Goal: Task Accomplishment & Management: Use online tool/utility

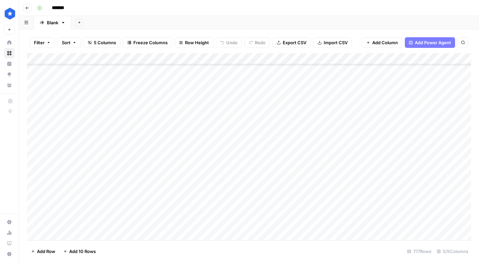
scroll to position [8613, 0]
click at [128, 224] on div "Add Column" at bounding box center [249, 146] width 444 height 187
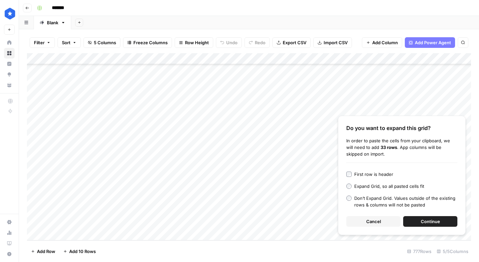
click at [414, 224] on button "Continue" at bounding box center [430, 221] width 54 height 11
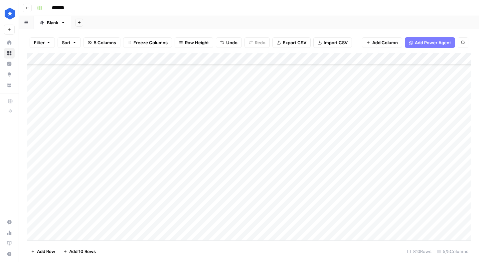
scroll to position [8674, 0]
click at [348, 128] on div "Add Column" at bounding box center [249, 146] width 444 height 187
click at [345, 162] on div "Add Column" at bounding box center [249, 146] width 444 height 187
drag, startPoint x: 373, startPoint y: 168, endPoint x: 356, endPoint y: 235, distance: 69.0
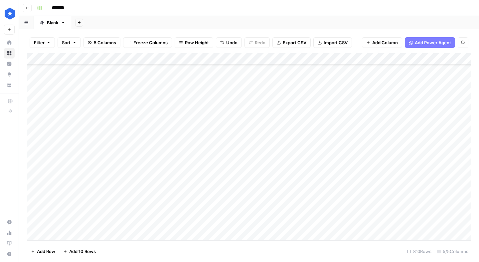
click at [356, 235] on div "Add Column" at bounding box center [249, 146] width 444 height 187
click at [427, 58] on div "Add Column" at bounding box center [249, 146] width 444 height 187
drag, startPoint x: 442, startPoint y: 73, endPoint x: 365, endPoint y: 36, distance: 85.3
click at [365, 36] on body "ConsumerAffairs New Home Browse Insights Opportunities Your Data Recent Grids S…" at bounding box center [239, 131] width 479 height 262
click at [470, 71] on span "All Rows" at bounding box center [450, 74] width 42 height 7
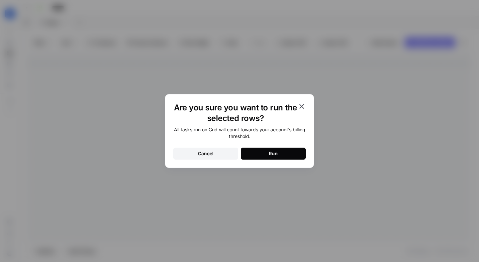
click at [207, 156] on div "Cancel" at bounding box center [206, 153] width 16 height 7
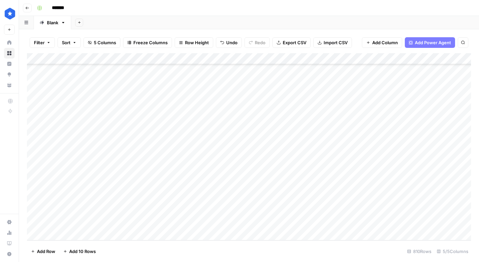
click at [427, 57] on div "Add Column" at bounding box center [249, 146] width 444 height 187
click at [445, 97] on span "Remaining Rows" at bounding box center [450, 97] width 42 height 7
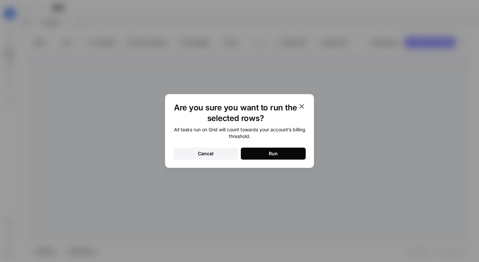
click at [254, 155] on button "Run" at bounding box center [273, 154] width 65 height 12
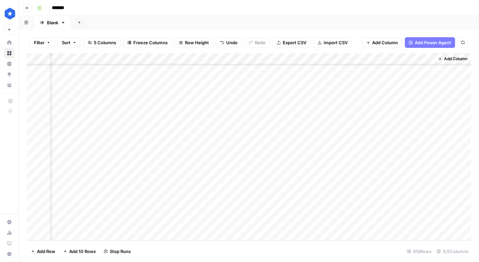
scroll to position [8983, 120]
click at [337, 10] on div "*******" at bounding box center [253, 8] width 438 height 11
drag, startPoint x: 370, startPoint y: 147, endPoint x: 364, endPoint y: 244, distance: 96.9
click at [364, 244] on div "Filter Sort 5 Columns Freeze Columns Row Height Undo Redo Export CSV Import CSV…" at bounding box center [249, 145] width 460 height 233
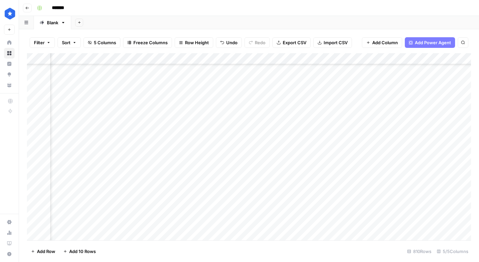
scroll to position [8986, 50]
drag, startPoint x: 432, startPoint y: 155, endPoint x: 420, endPoint y: 249, distance: 94.8
click at [420, 249] on div "Filter Sort 5 Columns Freeze Columns Row Height Undo Redo Export CSV Import CSV…" at bounding box center [249, 145] width 460 height 233
click at [62, 234] on div "Add Column" at bounding box center [249, 146] width 444 height 187
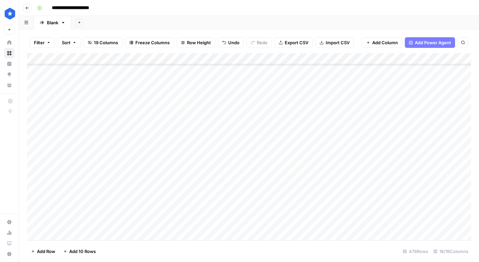
scroll to position [5235, 0]
type input "********"
paste input "**********"
type input "**********"
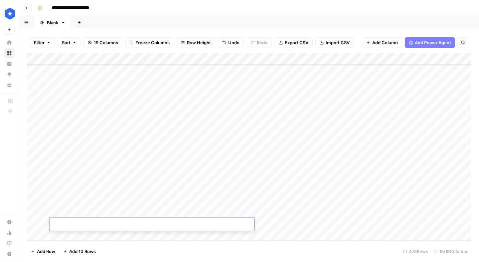
paste input "**********"
type input "**********"
type input "*"
click at [155, 192] on div "Add Column" at bounding box center [249, 146] width 444 height 187
click at [155, 221] on div "Add Column" at bounding box center [249, 146] width 444 height 187
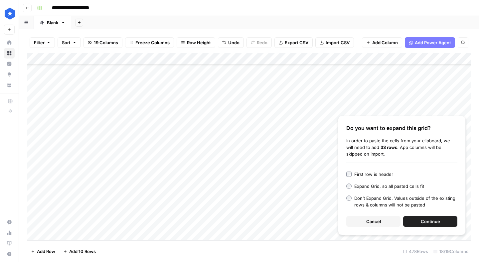
click at [447, 219] on button "Continue" at bounding box center [430, 221] width 54 height 11
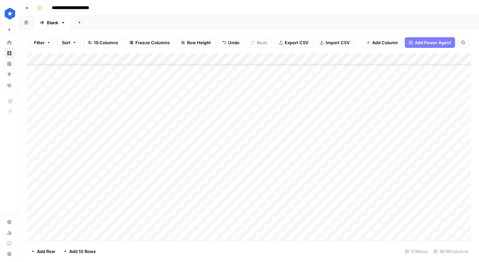
scroll to position [5345, 0]
click at [295, 102] on div "Add Column" at bounding box center [249, 146] width 444 height 187
drag, startPoint x: 313, startPoint y: 107, endPoint x: 300, endPoint y: 100, distance: 14.3
click at [300, 100] on div "Add Column" at bounding box center [249, 146] width 444 height 187
click at [279, 141] on div "Add Column" at bounding box center [249, 146] width 444 height 187
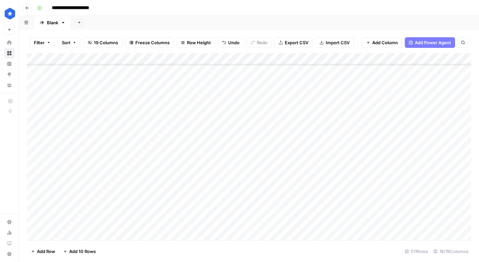
click at [200, 139] on div "Add Column" at bounding box center [249, 146] width 444 height 187
click at [43, 127] on div "Add Column" at bounding box center [249, 146] width 444 height 187
click at [36, 124] on div "Add Column" at bounding box center [249, 146] width 444 height 187
click at [42, 124] on div "Add Column" at bounding box center [249, 146] width 444 height 187
click at [33, 136] on div "Add Column" at bounding box center [249, 146] width 444 height 187
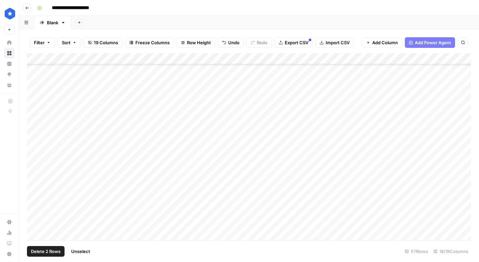
click at [35, 148] on div "Add Column" at bounding box center [249, 146] width 444 height 187
click at [49, 252] on span "Delete 3 Rows" at bounding box center [46, 251] width 30 height 7
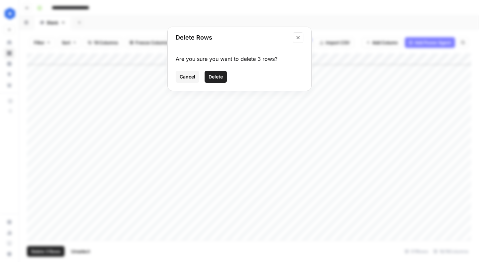
click at [217, 78] on span "Delete" at bounding box center [215, 76] width 14 height 7
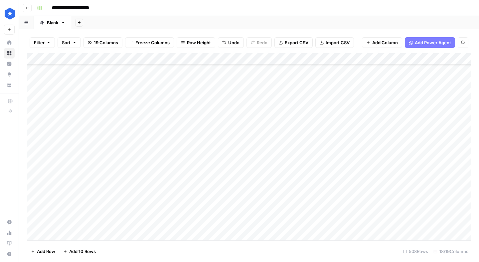
click at [301, 103] on div "Add Column" at bounding box center [249, 146] width 444 height 187
drag, startPoint x: 312, startPoint y: 107, endPoint x: 305, endPoint y: 228, distance: 121.5
click at [305, 228] on div "Add Column" at bounding box center [249, 146] width 444 height 187
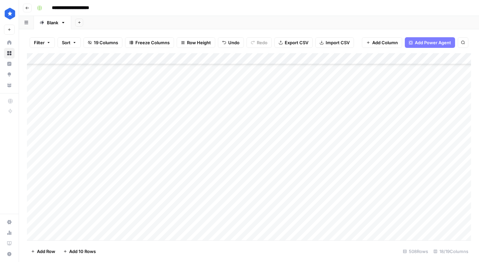
click at [338, 116] on div "Add Column" at bounding box center [249, 146] width 444 height 187
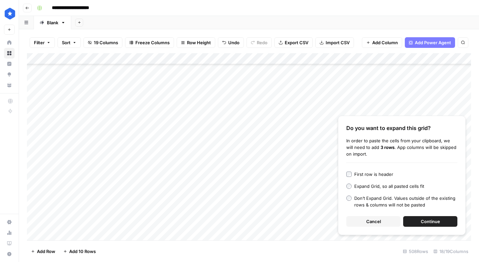
click at [425, 222] on span "Continue" at bounding box center [429, 221] width 19 height 7
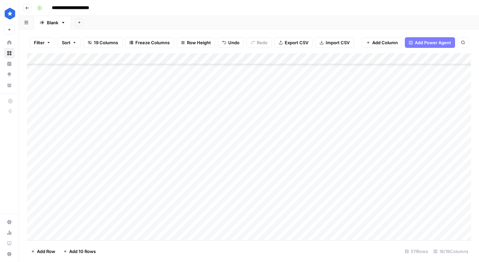
scroll to position [5608, 0]
click at [135, 197] on div "Add Column" at bounding box center [249, 146] width 444 height 187
click at [298, 188] on div "Add Column" at bounding box center [249, 146] width 444 height 187
drag, startPoint x: 313, startPoint y: 194, endPoint x: 312, endPoint y: 226, distance: 31.3
click at [312, 226] on div "Add Column" at bounding box center [249, 146] width 444 height 187
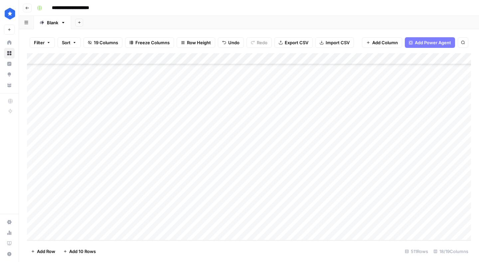
click at [468, 59] on div "Add Column" at bounding box center [249, 146] width 444 height 187
click at [457, 100] on span "Remaining Rows" at bounding box center [450, 97] width 42 height 7
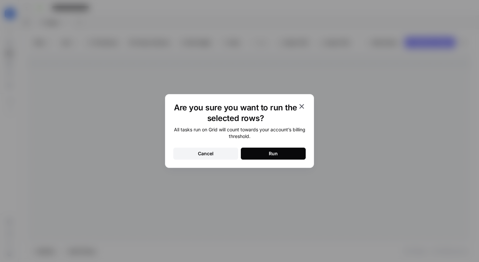
click at [275, 150] on button "Run" at bounding box center [273, 154] width 65 height 12
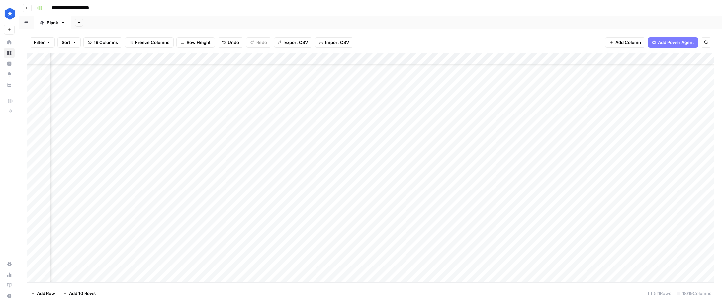
scroll to position [5566, 50]
drag, startPoint x: 444, startPoint y: 108, endPoint x: 455, endPoint y: 348, distance: 239.8
click at [455, 262] on html "**********" at bounding box center [361, 152] width 722 height 304
